Goal: Information Seeking & Learning: Understand process/instructions

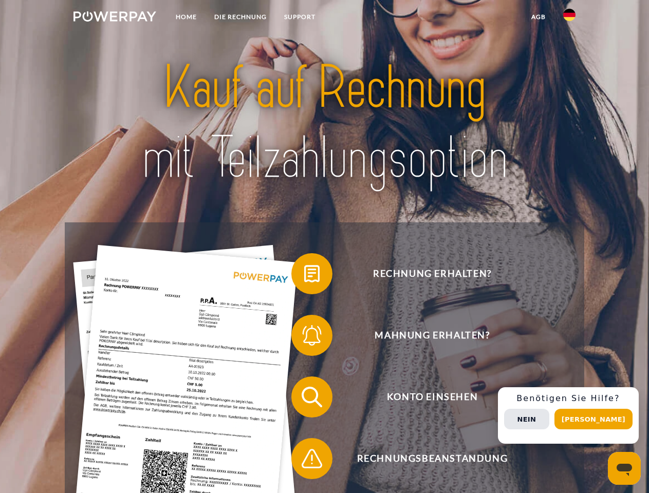
click at [115, 18] on img at bounding box center [114, 16] width 83 height 10
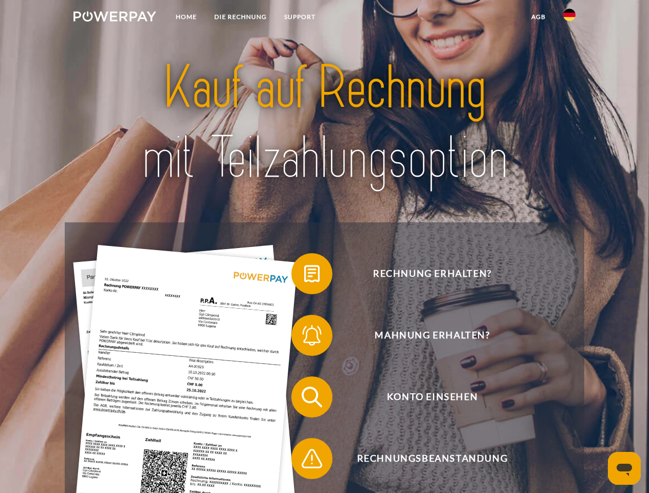
click at [569, 18] on img at bounding box center [569, 15] width 12 height 12
click at [538, 17] on link "agb" at bounding box center [538, 17] width 32 height 18
click at [304, 276] on span at bounding box center [296, 273] width 51 height 51
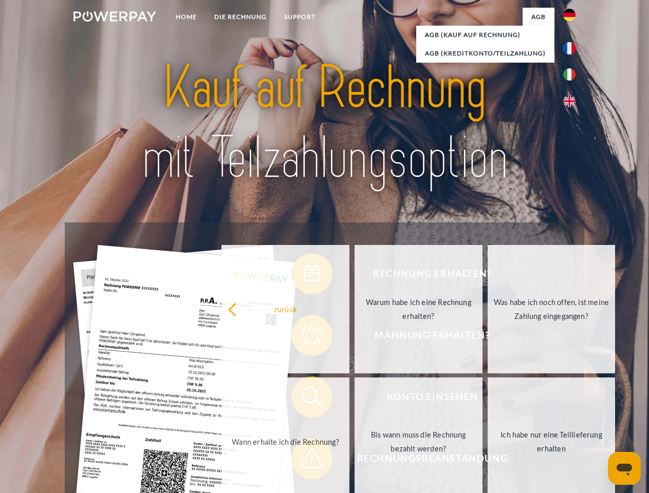
click at [304, 338] on div "Rechnung erhalten? Mahnung erhalten? Konto einsehen" at bounding box center [324, 427] width 519 height 411
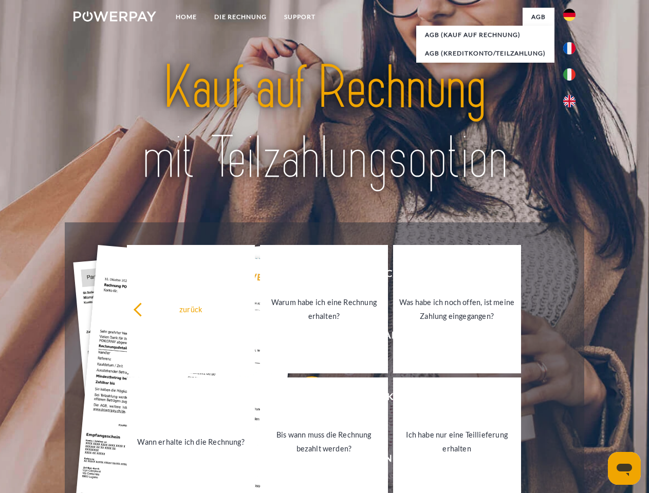
click at [304, 399] on link "Bis wann muss die Rechnung bezahlt werden?" at bounding box center [324, 442] width 128 height 128
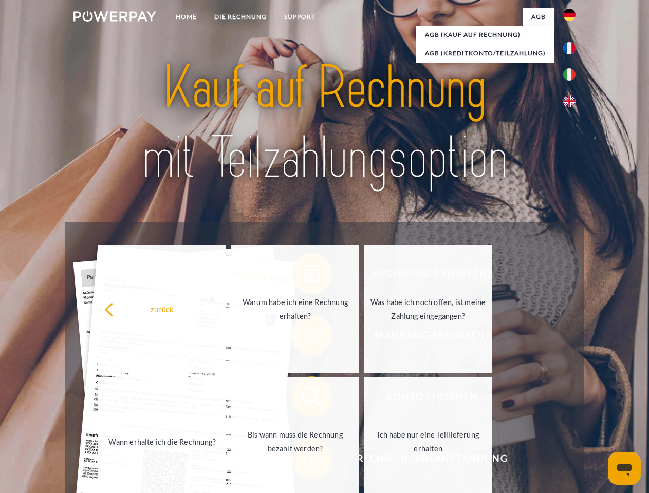
click at [304, 461] on span at bounding box center [296, 458] width 51 height 51
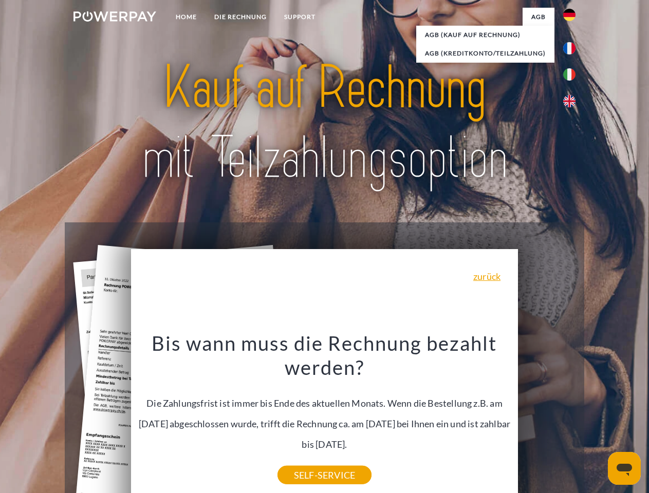
click at [572, 416] on div "Rechnung erhalten? Mahnung erhalten? Konto einsehen" at bounding box center [324, 427] width 519 height 411
click at [547, 418] on span "Konto einsehen" at bounding box center [432, 397] width 252 height 41
click at [597, 419] on header "Home DIE RECHNUNG SUPPORT" at bounding box center [324, 354] width 649 height 709
